Goal: Task Accomplishment & Management: Use online tool/utility

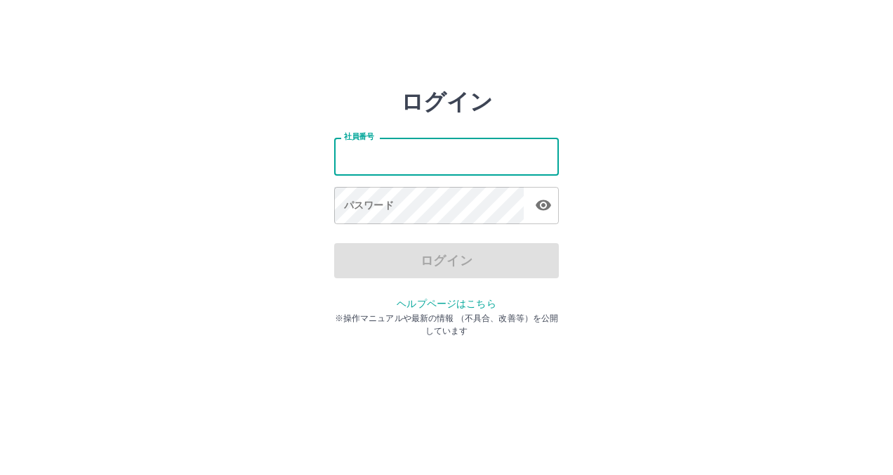
click at [377, 158] on input "社員番号" at bounding box center [446, 156] width 225 height 37
type input "*******"
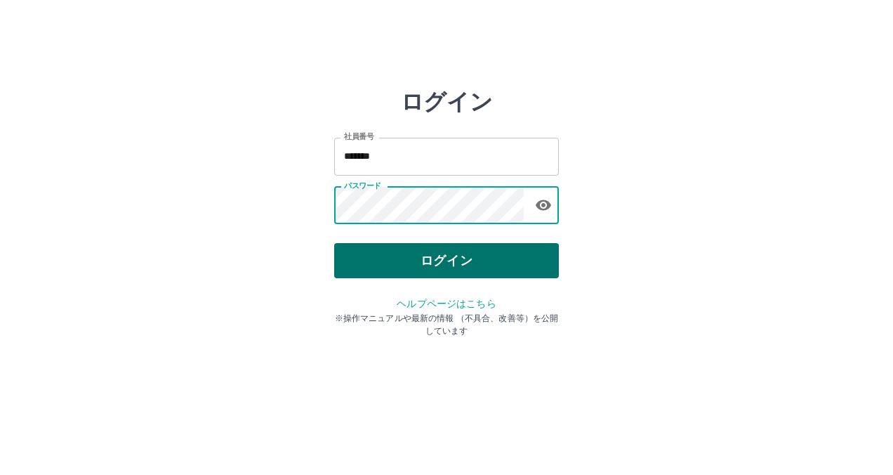
click at [447, 255] on button "ログイン" at bounding box center [446, 260] width 225 height 35
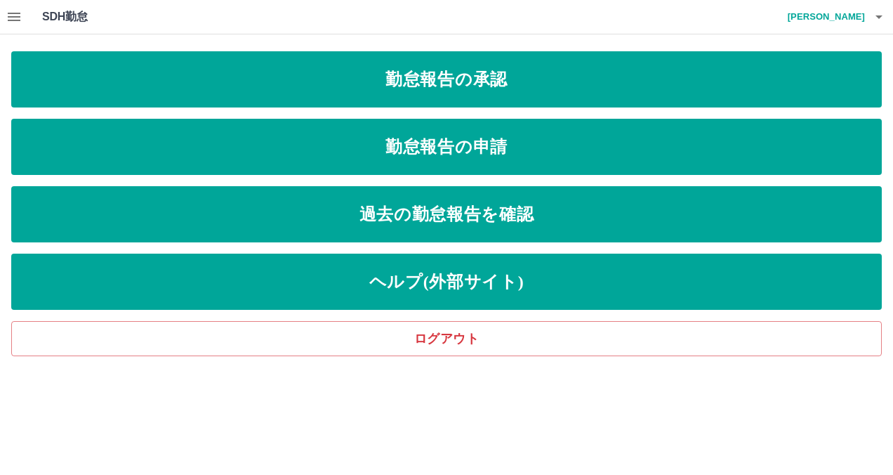
click at [21, 14] on icon "button" at bounding box center [14, 16] width 17 height 17
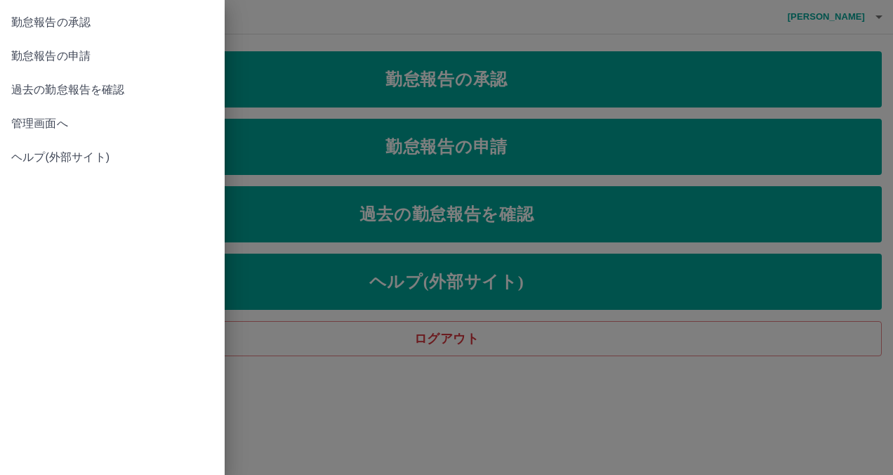
click at [30, 129] on span "管理画面へ" at bounding box center [112, 123] width 202 height 17
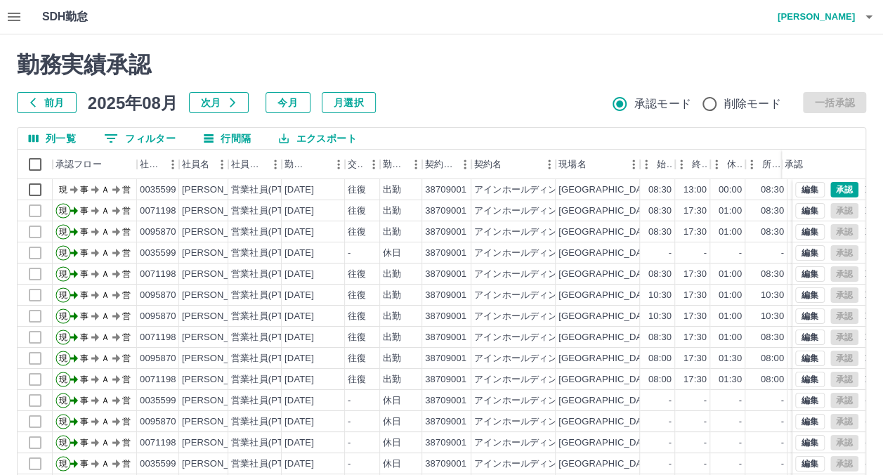
scroll to position [70, 0]
